Goal: Share content: Share content

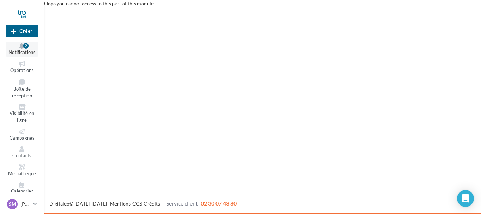
click at [26, 49] on div "2" at bounding box center [25, 45] width 5 height 7
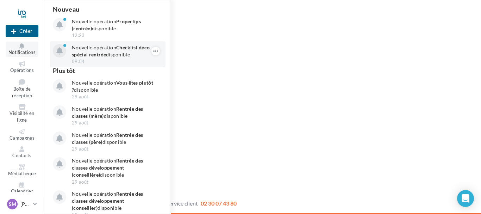
click at [117, 51] on p "Nouvelle opération Checklist déco spécial rentrée disponible" at bounding box center [113, 51] width 82 height 14
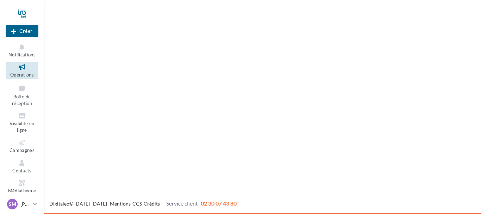
click at [34, 70] on link "Opérations" at bounding box center [22, 70] width 33 height 17
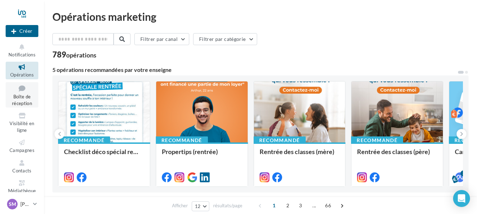
click at [27, 98] on span "Boîte de réception" at bounding box center [22, 100] width 20 height 12
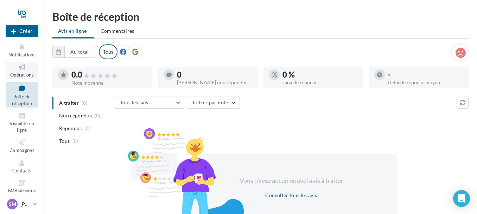
click at [24, 69] on icon at bounding box center [22, 67] width 29 height 8
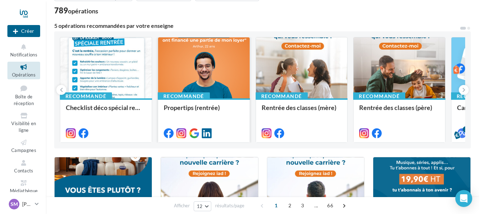
scroll to position [70, 0]
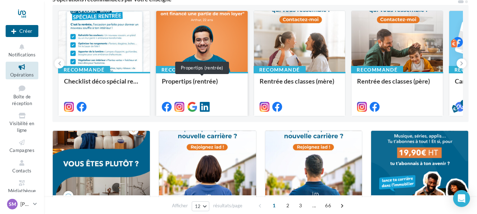
click at [196, 81] on div "Propertips (rentrée)" at bounding box center [202, 84] width 80 height 14
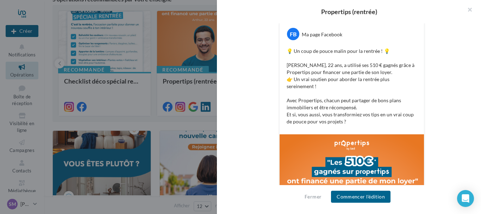
scroll to position [48, 0]
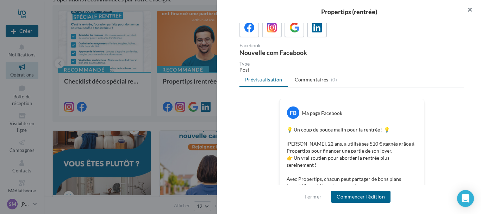
click at [469, 10] on button "button" at bounding box center [467, 10] width 28 height 21
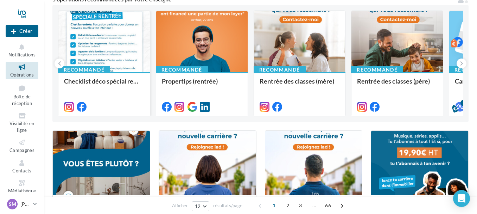
click at [96, 45] on div at bounding box center [104, 42] width 92 height 62
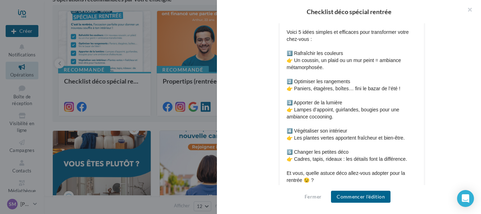
scroll to position [433, 0]
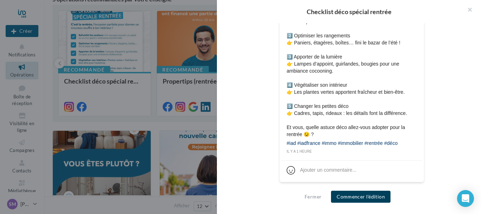
click at [382, 196] on button "Commencer l'édition" at bounding box center [360, 196] width 59 height 12
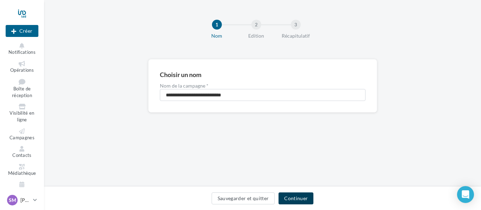
click at [305, 195] on button "Continuer" at bounding box center [295, 199] width 35 height 12
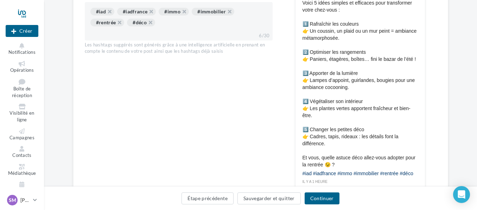
scroll to position [418, 0]
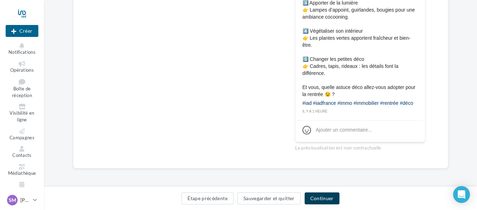
click at [323, 196] on button "Continuer" at bounding box center [322, 199] width 35 height 12
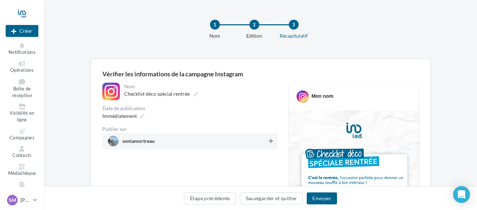
click at [272, 141] on icon at bounding box center [271, 141] width 4 height 5
click at [272, 141] on icon at bounding box center [270, 141] width 5 height 5
click at [272, 141] on icon at bounding box center [271, 141] width 4 height 5
click at [320, 196] on button "Envoyer" at bounding box center [322, 199] width 30 height 12
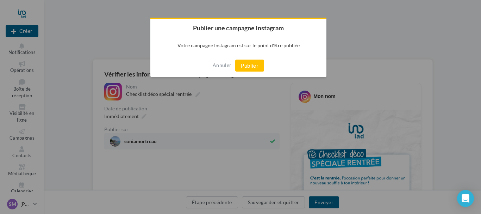
click at [248, 62] on button "Publier" at bounding box center [249, 65] width 29 height 12
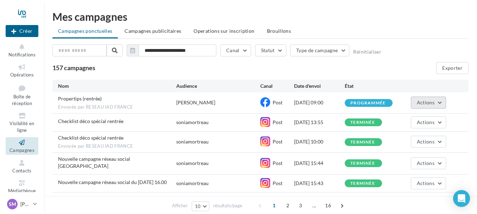
click at [443, 98] on button "Actions" at bounding box center [428, 102] width 35 height 12
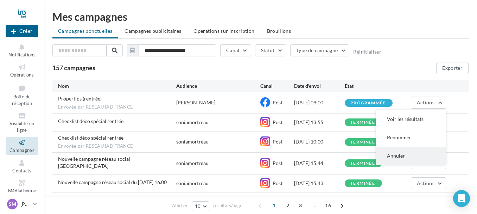
click at [405, 155] on button "Annuler" at bounding box center [411, 155] width 70 height 18
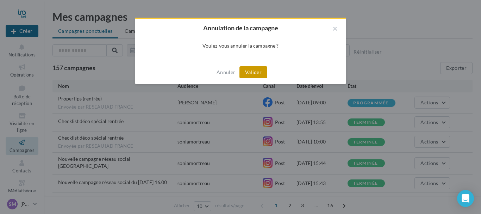
click at [255, 74] on button "Valider" at bounding box center [253, 72] width 28 height 12
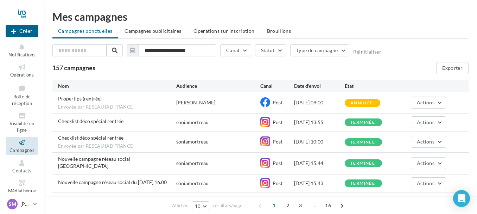
click at [16, 145] on icon at bounding box center [22, 142] width 29 height 8
